Goal: Task Accomplishment & Management: Use online tool/utility

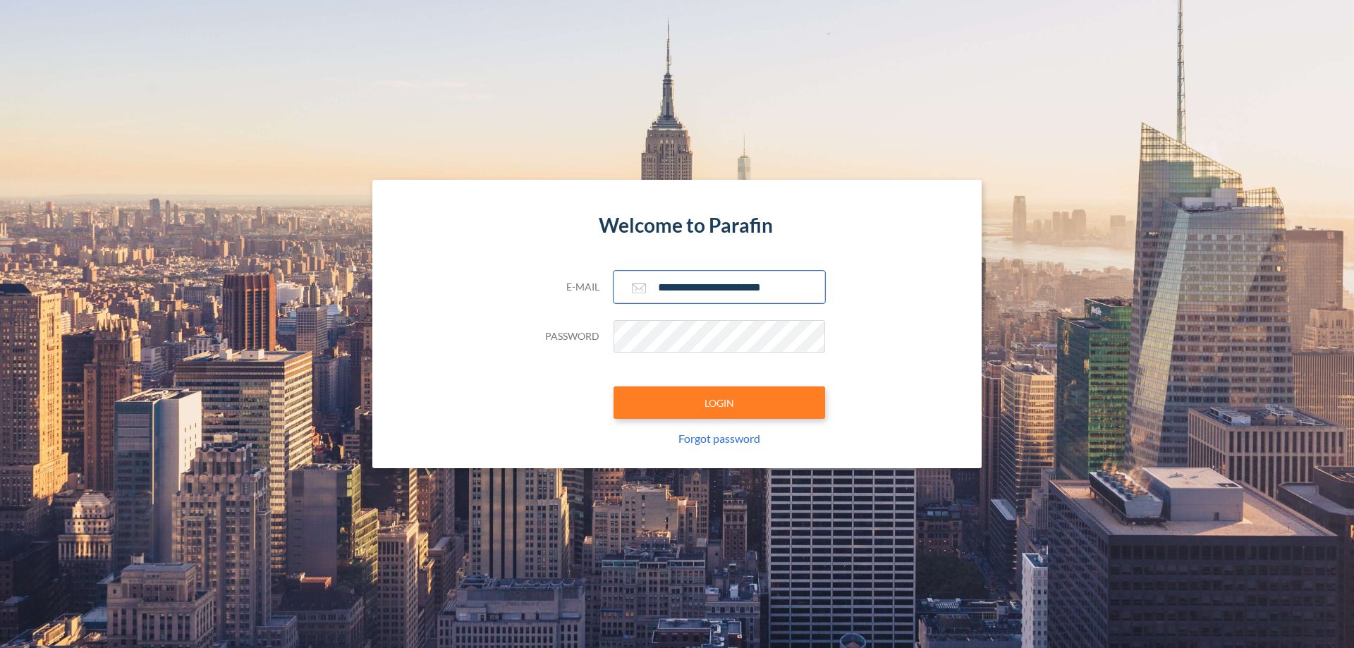
type input "**********"
click at [719, 403] on button "LOGIN" at bounding box center [719, 402] width 212 height 32
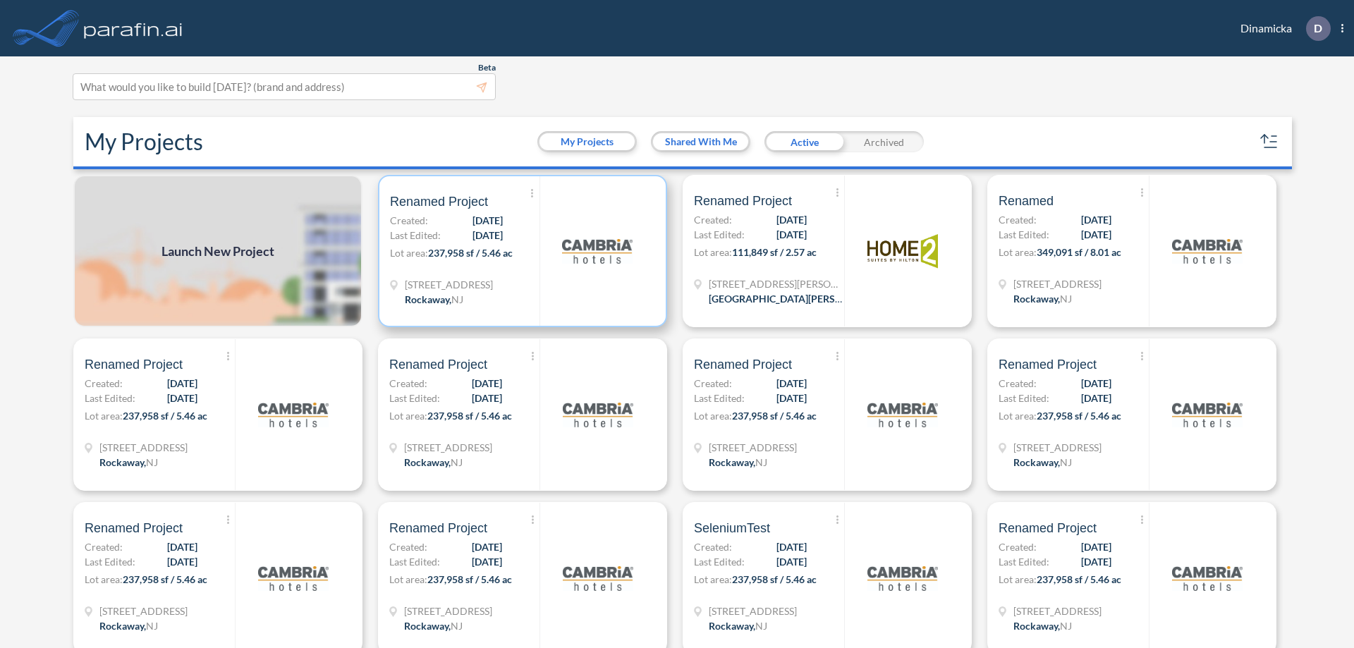
scroll to position [4, 0]
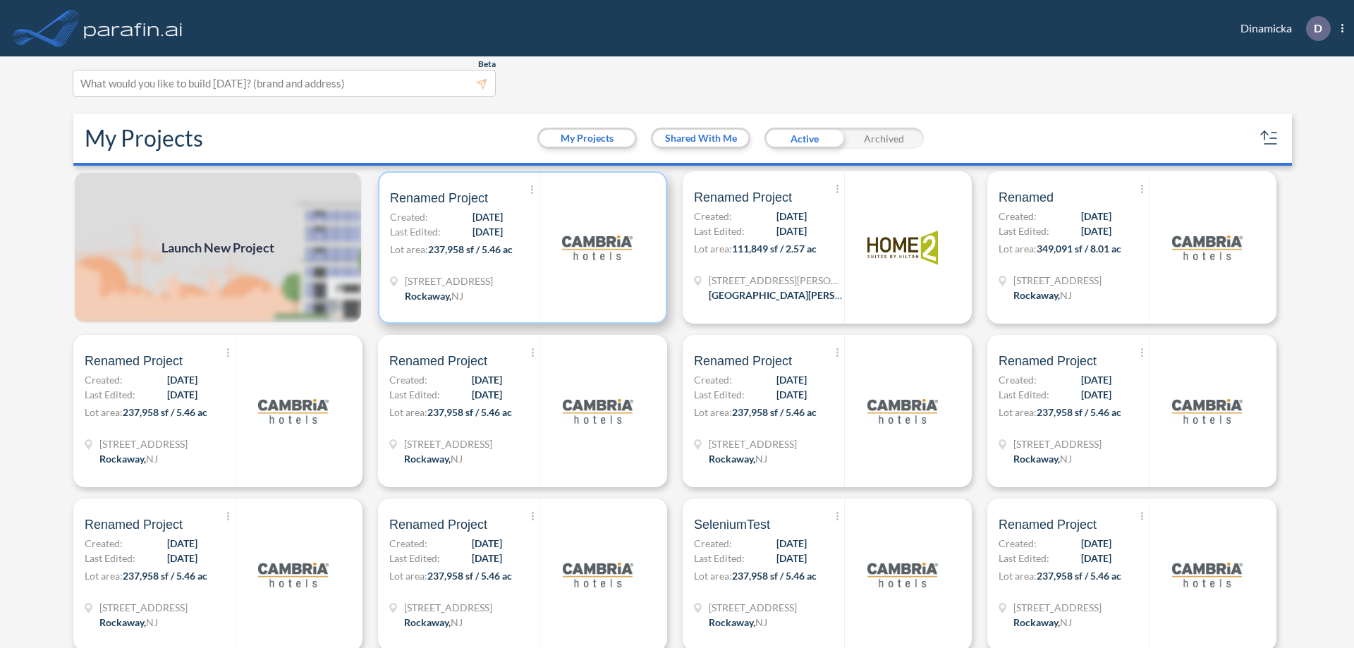
click at [520, 247] on p "Lot area: 237,958 sf / 5.46 ac" at bounding box center [464, 252] width 149 height 20
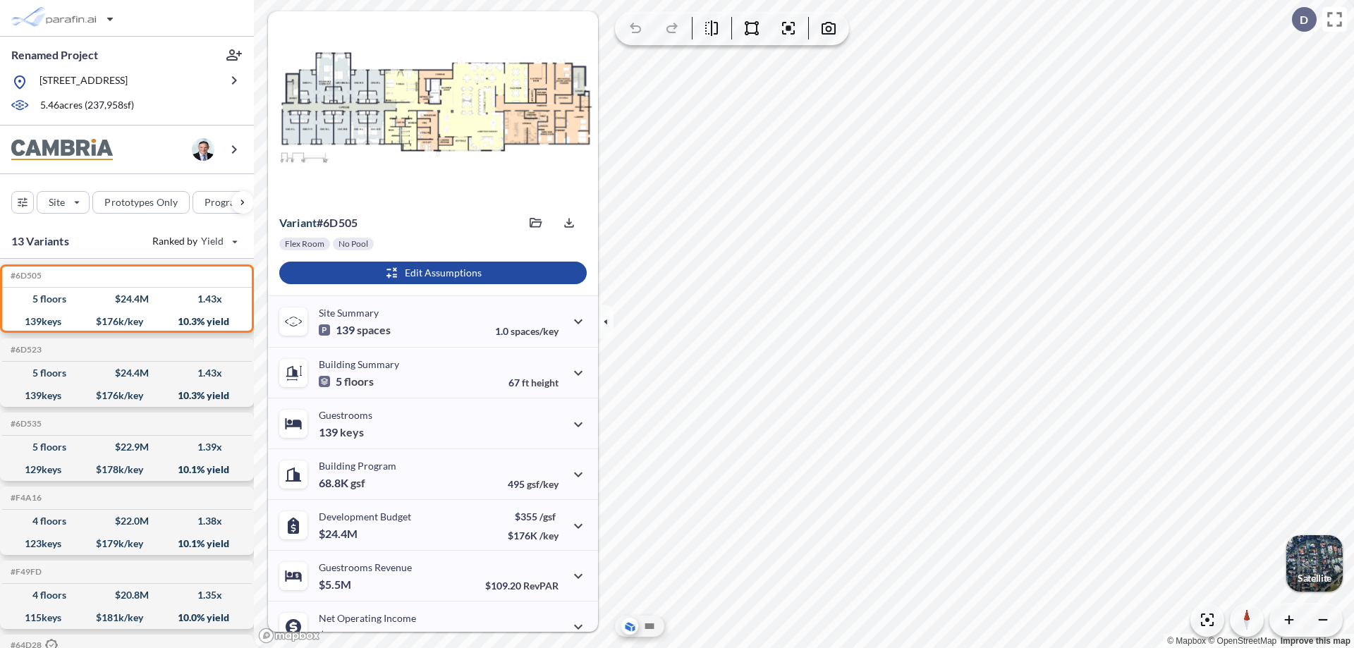
scroll to position [71, 0]
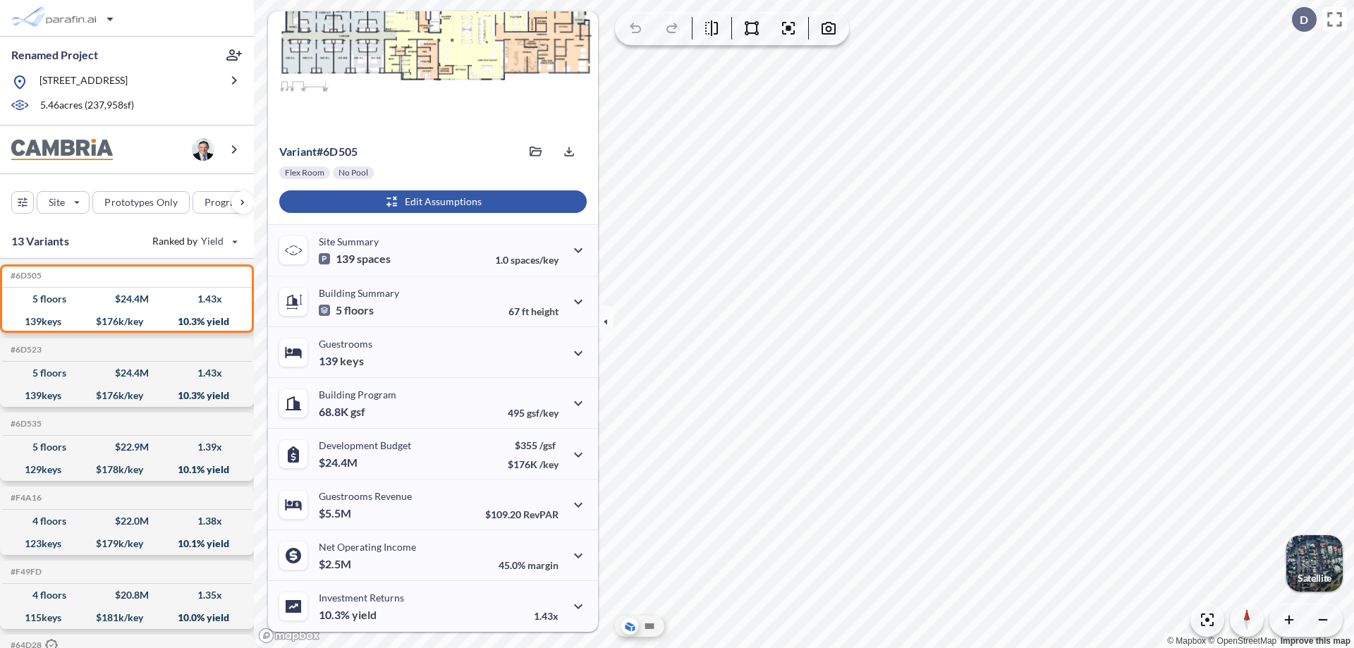
click at [431, 202] on div "button" at bounding box center [432, 201] width 307 height 23
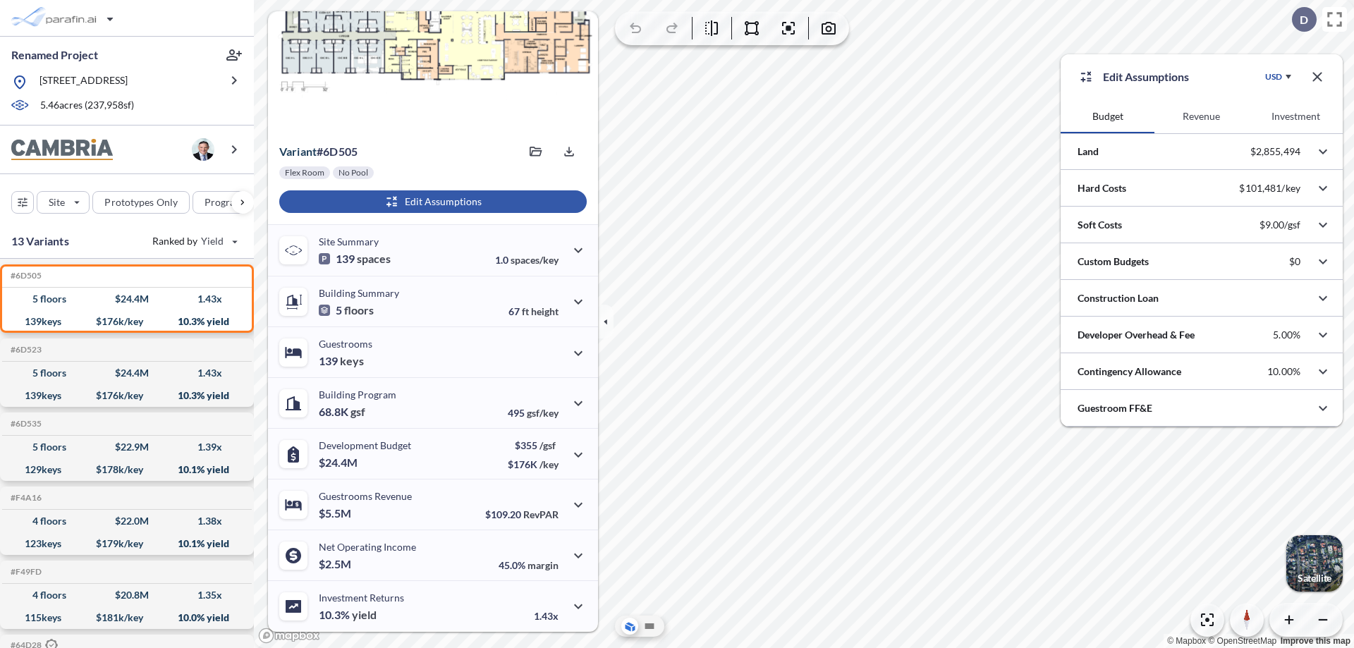
click at [1201, 116] on button "Revenue" at bounding box center [1201, 116] width 94 height 34
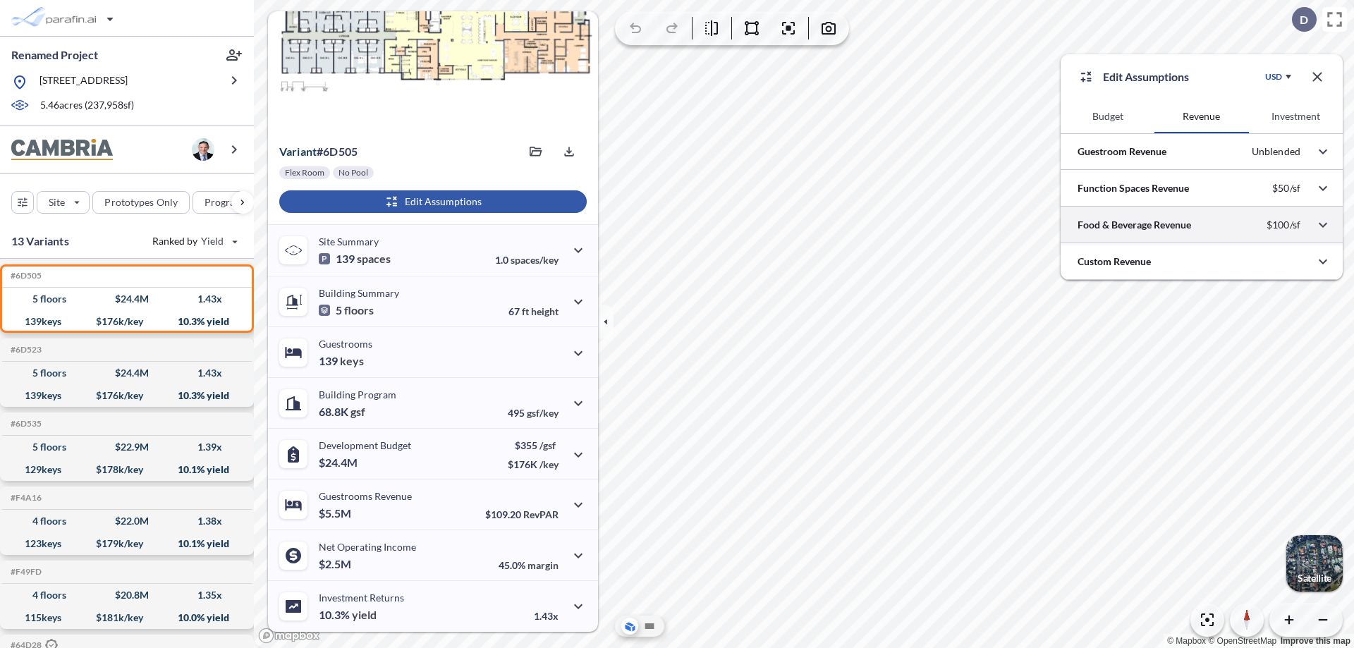
click at [1202, 225] on div at bounding box center [1201, 225] width 282 height 36
